Goal: Information Seeking & Learning: Find specific fact

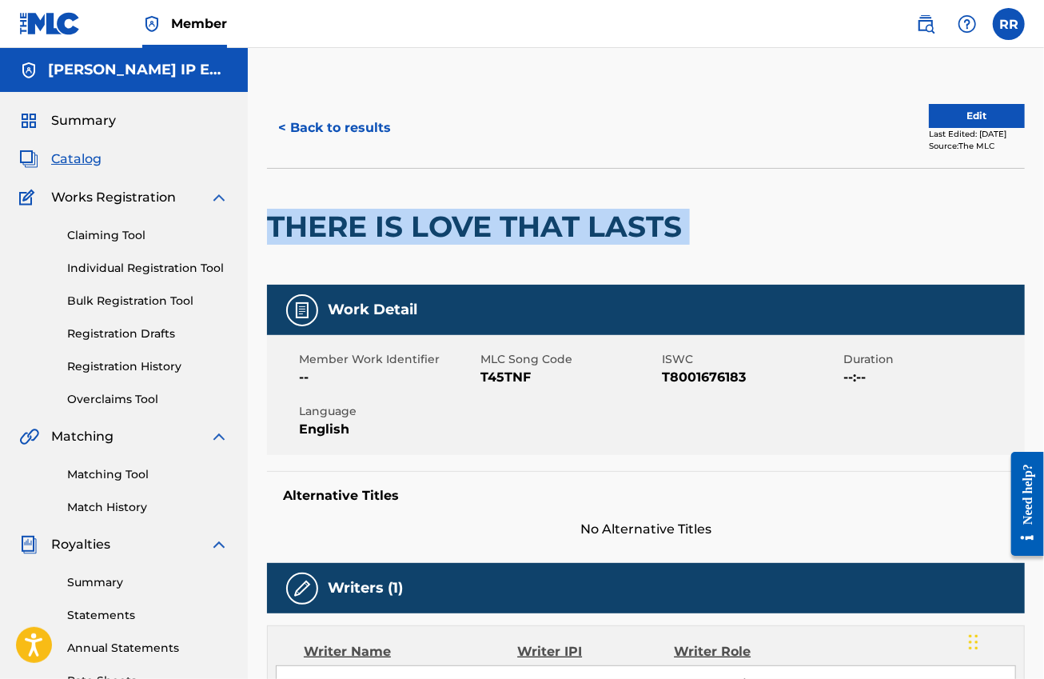
click at [373, 131] on button "< Back to results" at bounding box center [334, 128] width 135 height 40
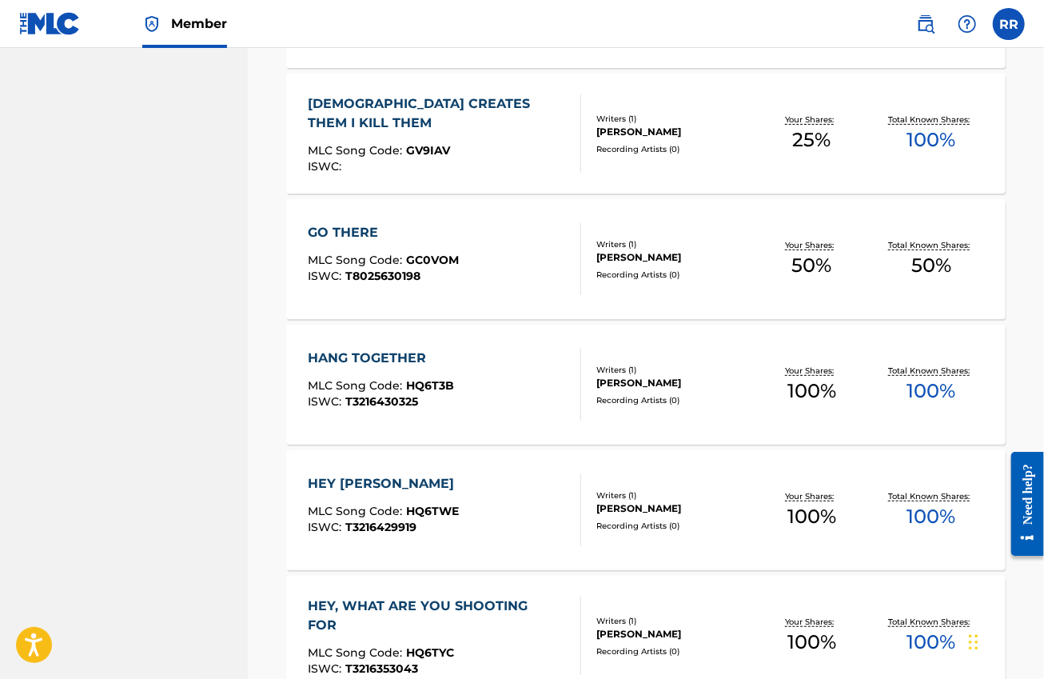
scroll to position [2998, 0]
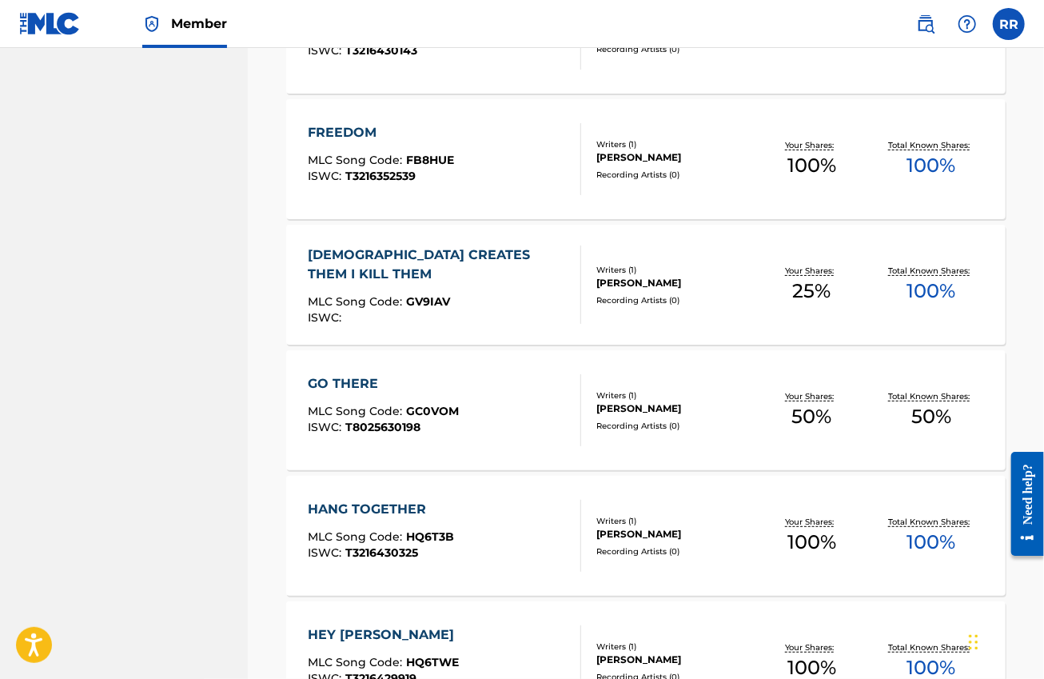
click at [421, 397] on div "GO THERE MLC Song Code : GC0VOM ISWC : T8025630198" at bounding box center [383, 410] width 151 height 72
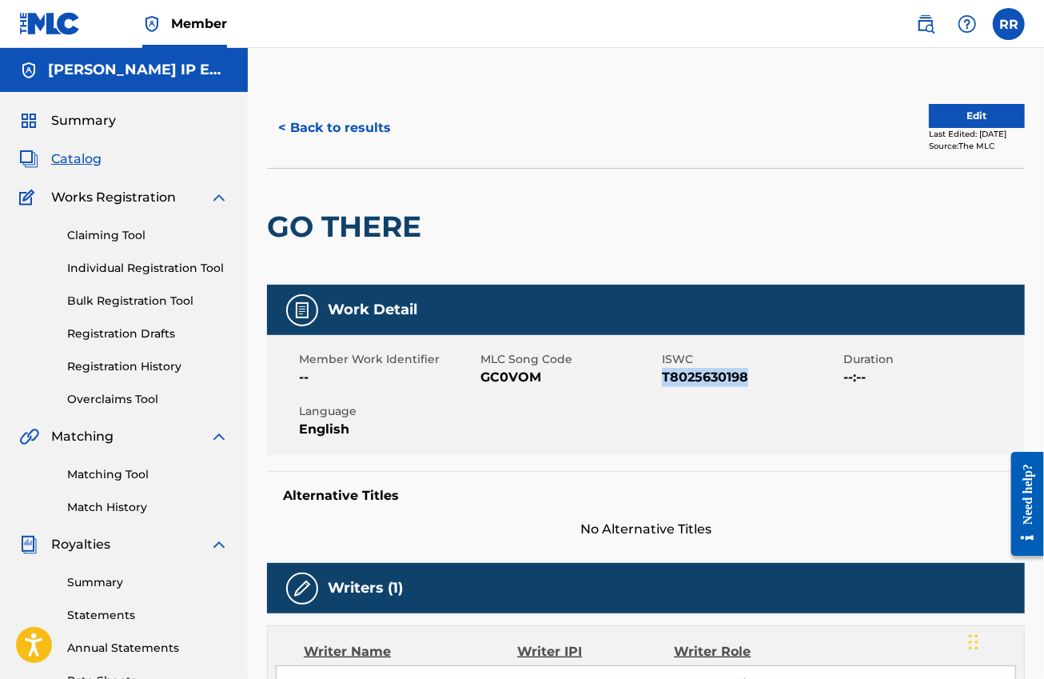
drag, startPoint x: 748, startPoint y: 376, endPoint x: 664, endPoint y: 379, distance: 83.2
click at [664, 379] on span "T8025630198" at bounding box center [751, 377] width 178 height 19
copy span "T8025630198"
click at [361, 137] on button "< Back to results" at bounding box center [334, 128] width 135 height 40
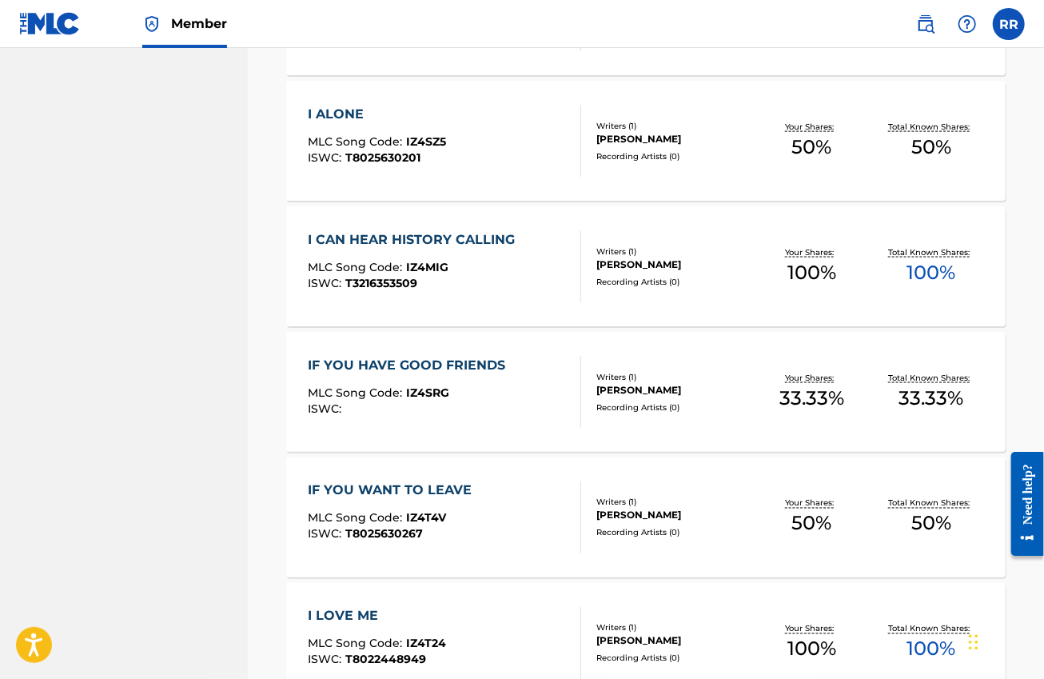
scroll to position [3998, 0]
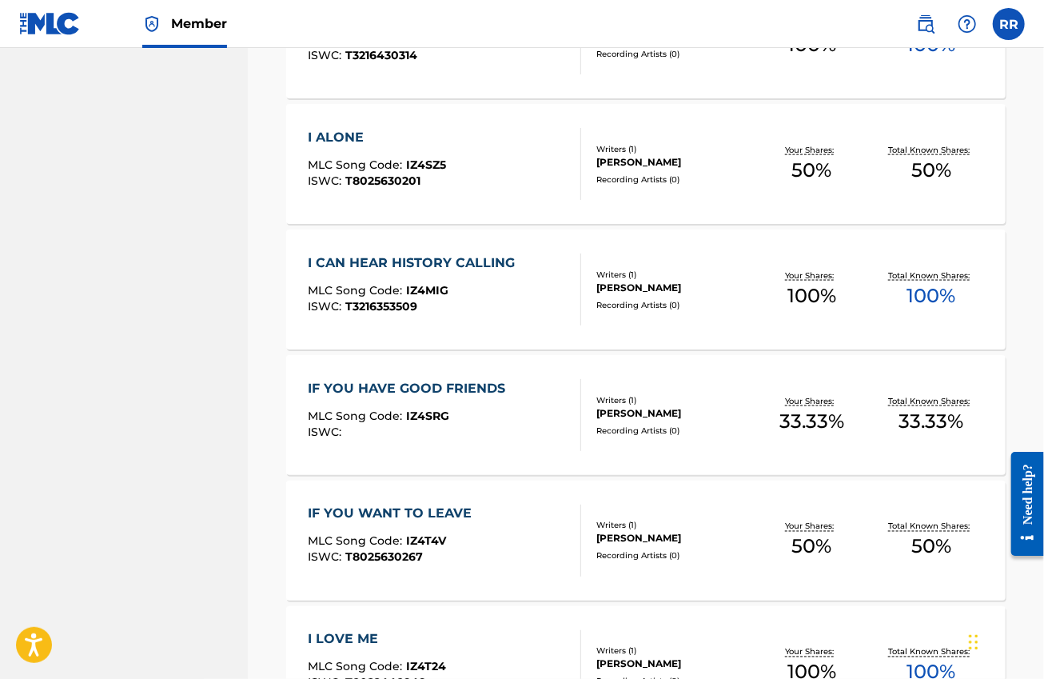
click at [376, 169] on span "MLC Song Code :" at bounding box center [357, 165] width 98 height 14
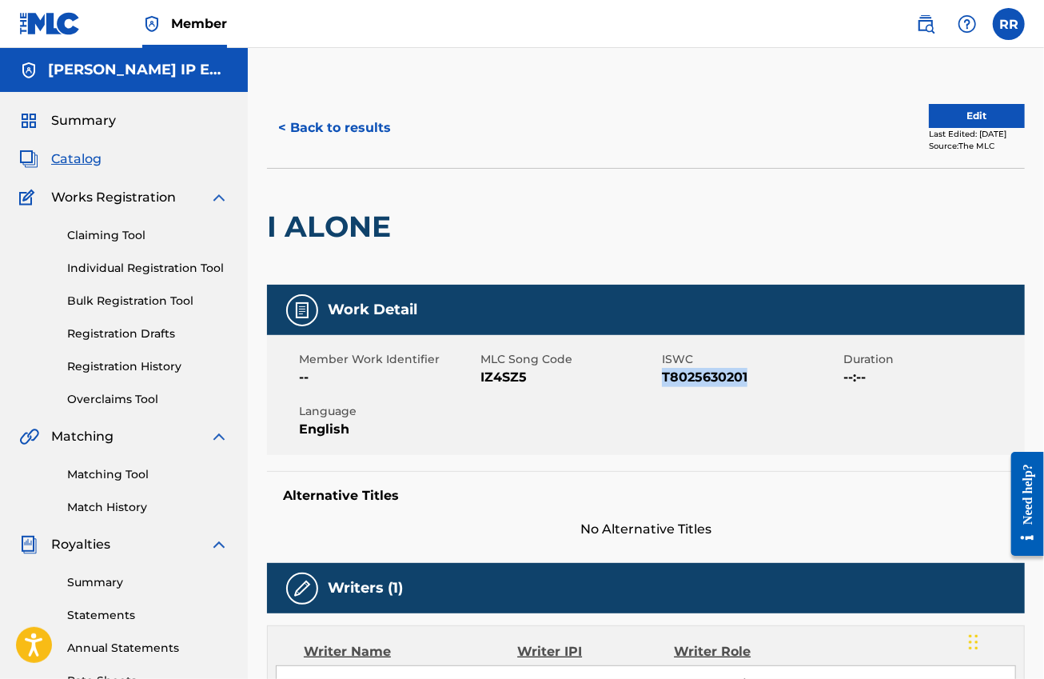
drag, startPoint x: 748, startPoint y: 376, endPoint x: 662, endPoint y: 381, distance: 86.5
click at [662, 381] on span "T8025630201" at bounding box center [751, 377] width 178 height 19
copy span "T8025630201"
click at [350, 137] on button "< Back to results" at bounding box center [334, 128] width 135 height 40
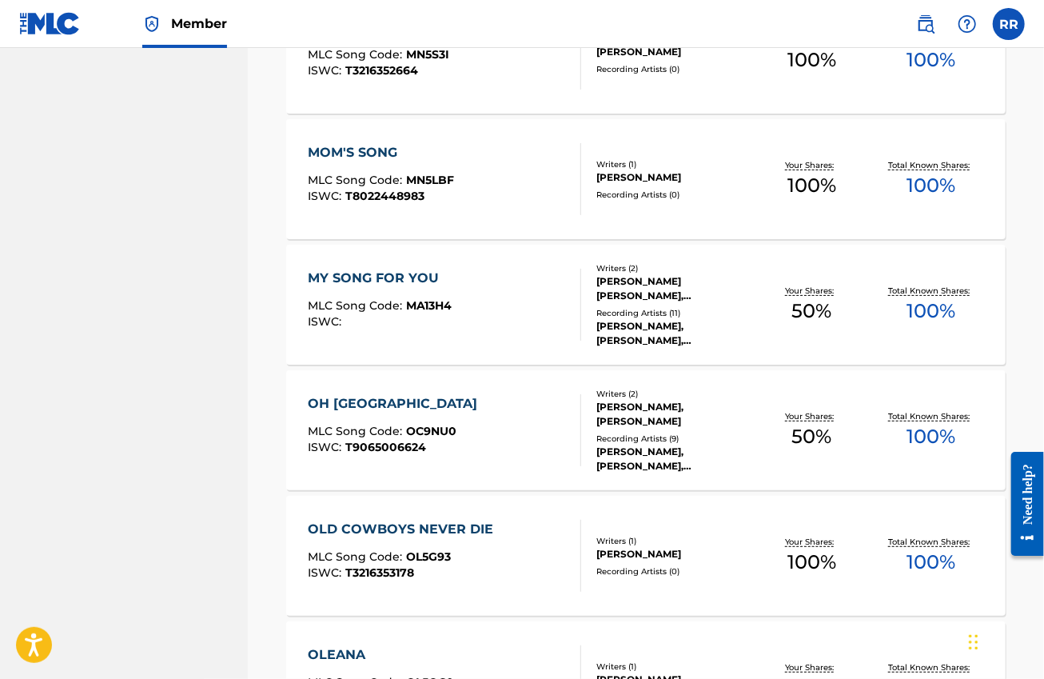
scroll to position [5897, 0]
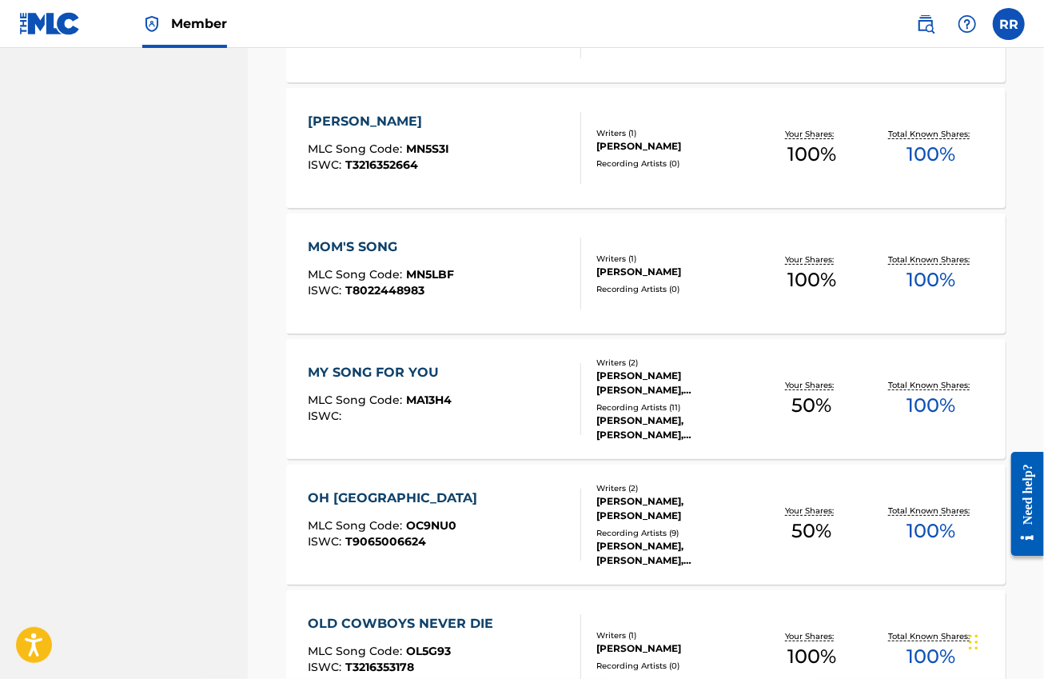
click at [352, 237] on div "MOM'S SONG" at bounding box center [381, 246] width 146 height 19
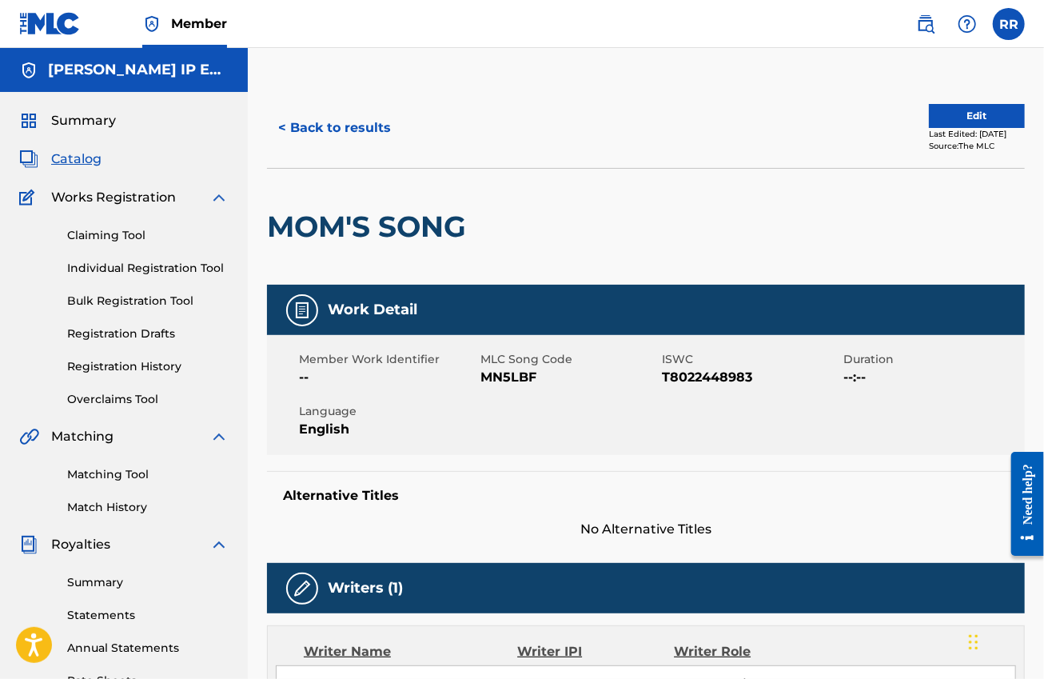
click at [337, 126] on button "< Back to results" at bounding box center [334, 128] width 135 height 40
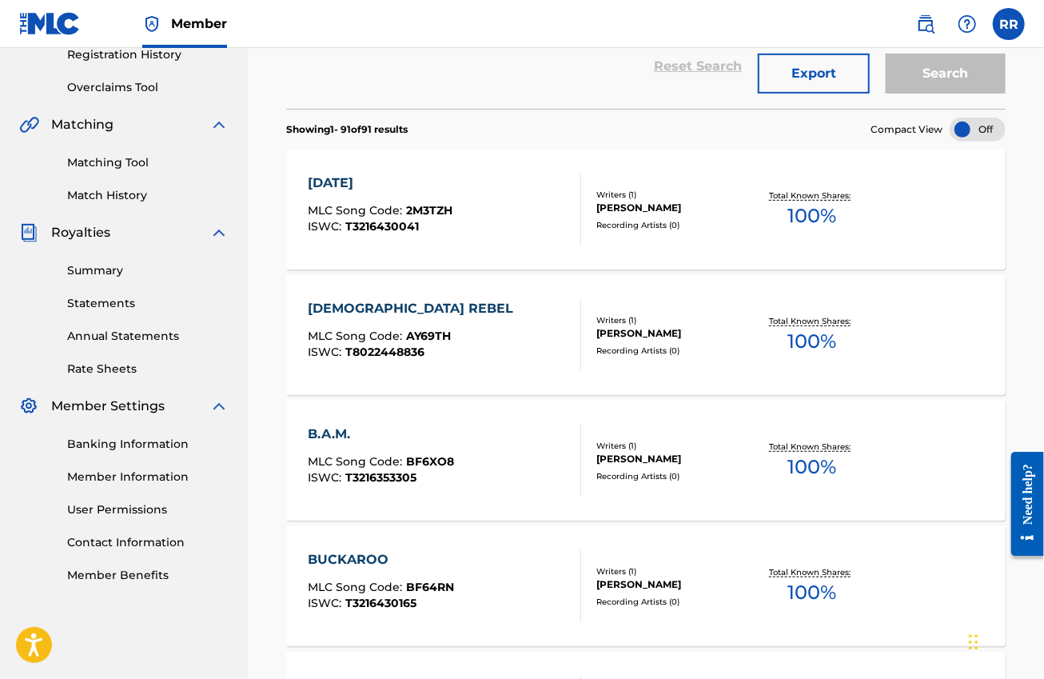
scroll to position [5897, 0]
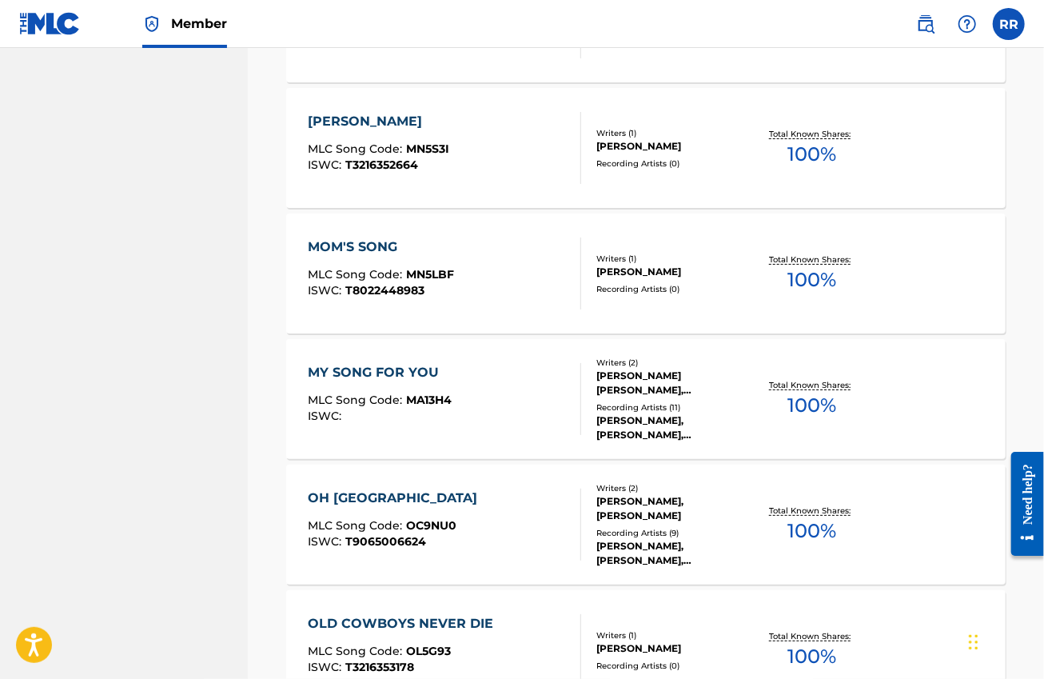
click at [416, 377] on div "MY SONG FOR YOU" at bounding box center [380, 372] width 144 height 19
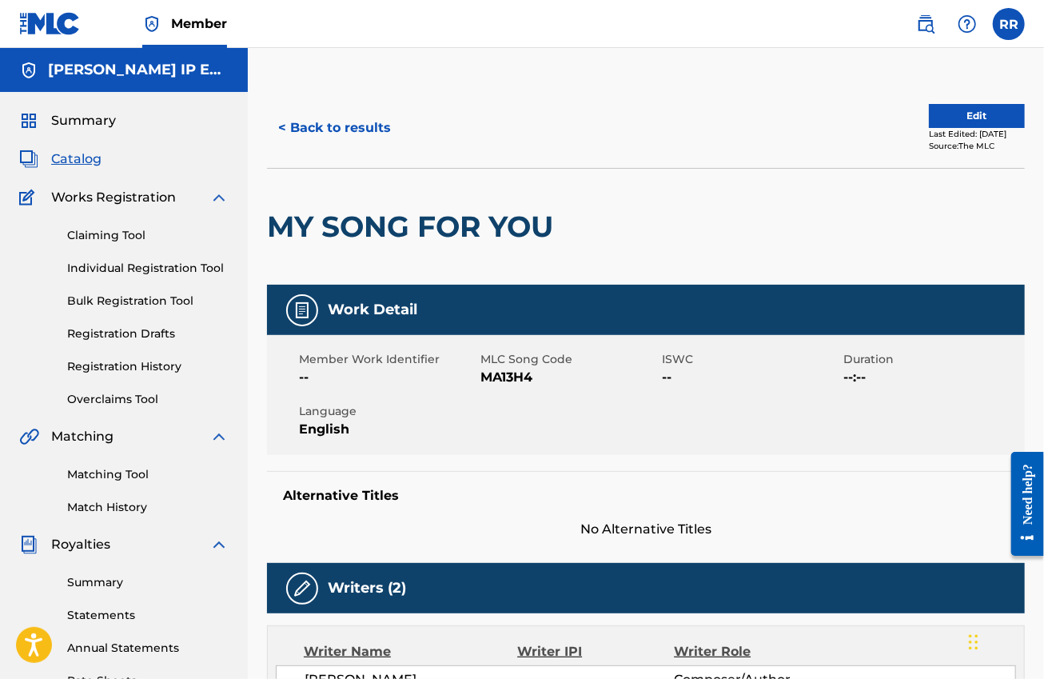
click at [318, 134] on button "< Back to results" at bounding box center [334, 128] width 135 height 40
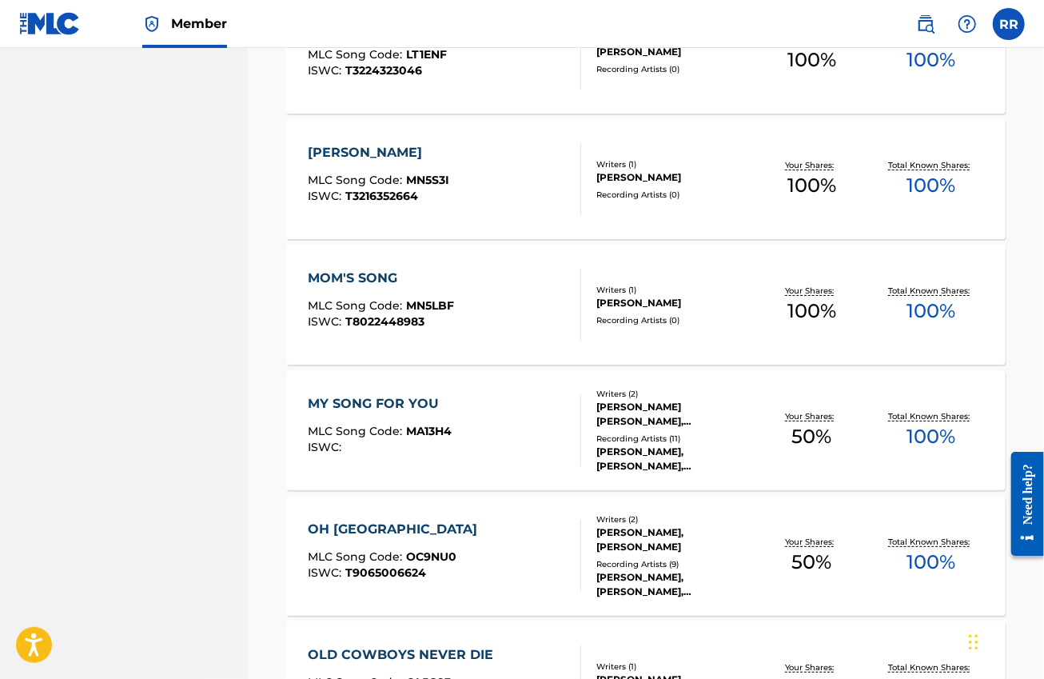
scroll to position [5997, 0]
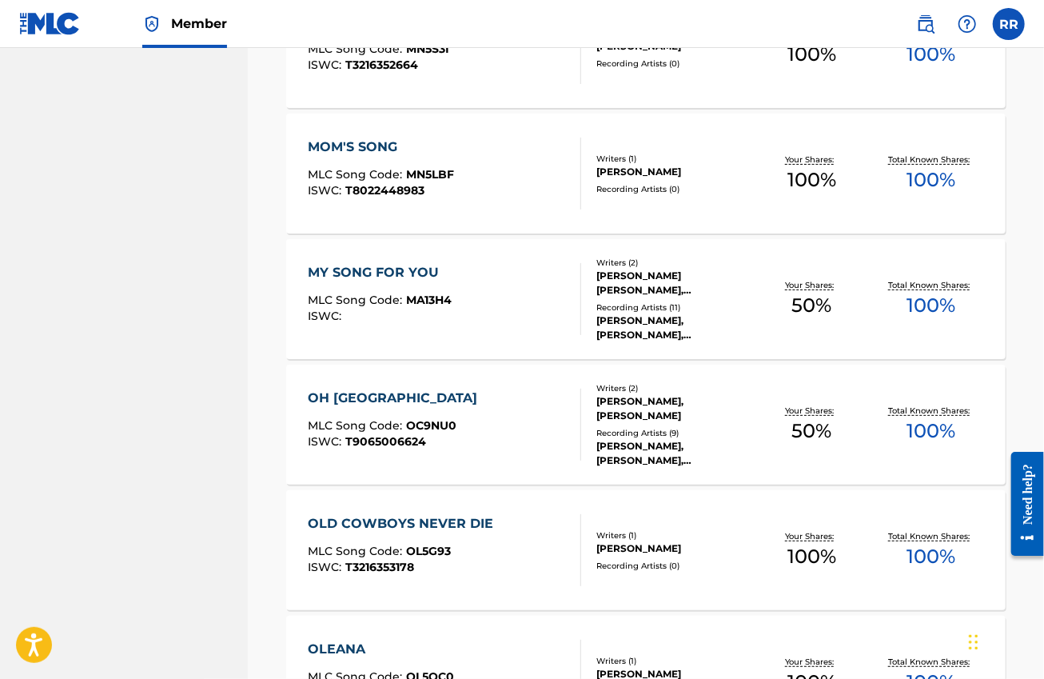
click at [382, 401] on div "OH [GEOGRAPHIC_DATA]" at bounding box center [397, 398] width 178 height 19
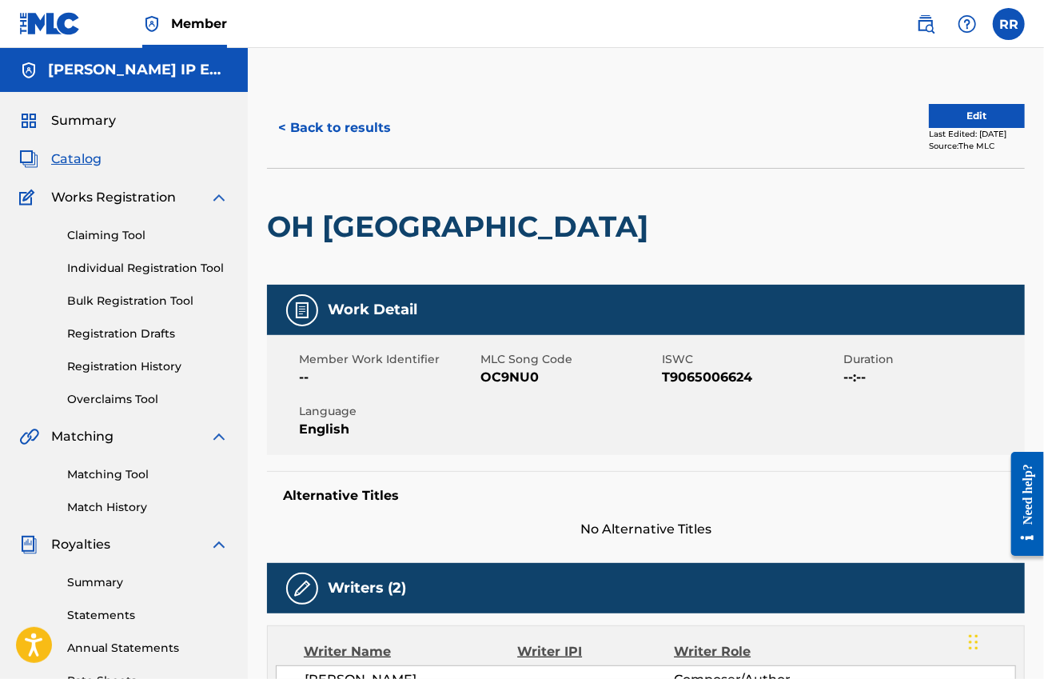
click at [345, 122] on button "< Back to results" at bounding box center [334, 128] width 135 height 40
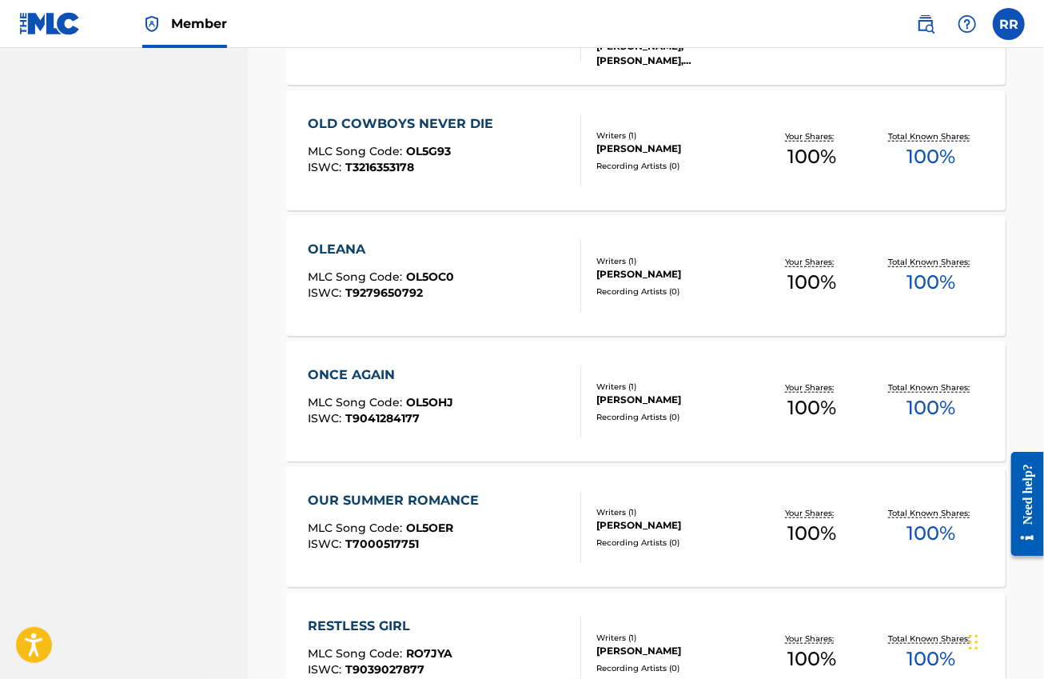
scroll to position [6896, 0]
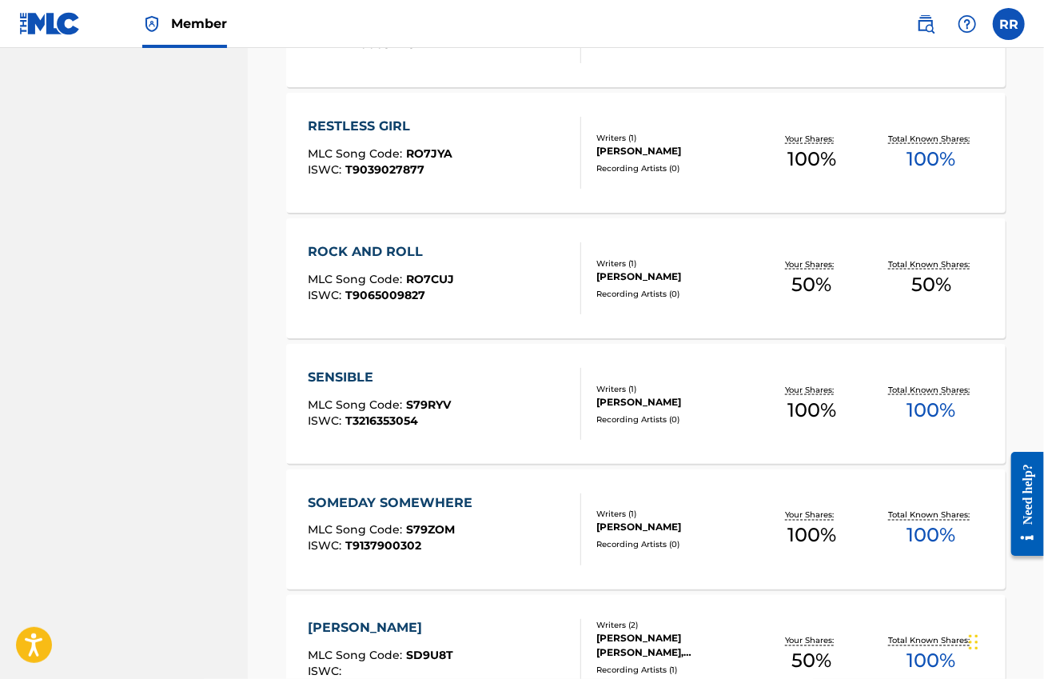
click at [459, 263] on div "ROCK AND ROLL MLC Song Code : RO7CUJ ISWC : T9065009827" at bounding box center [444, 278] width 273 height 72
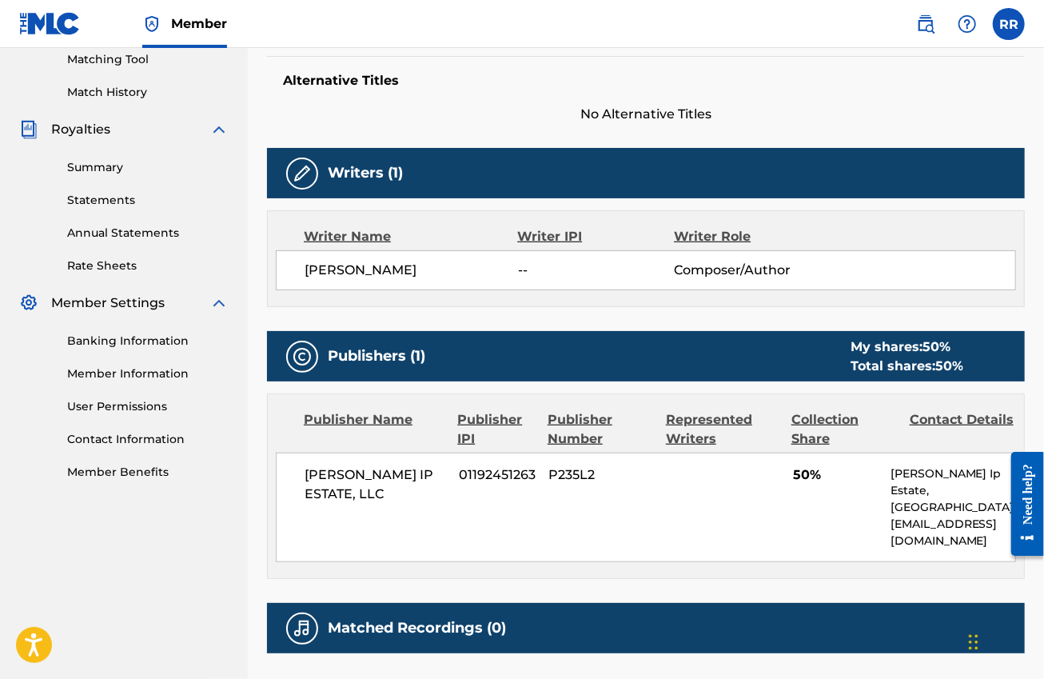
scroll to position [247, 0]
